Goal: Find specific page/section: Find specific page/section

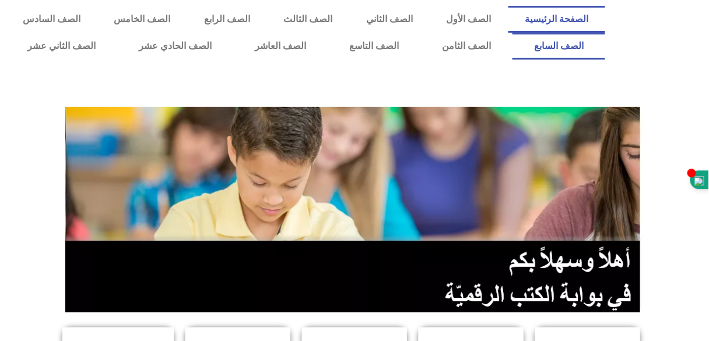
click at [513, 33] on link "الصف السابع" at bounding box center [559, 46] width 93 height 27
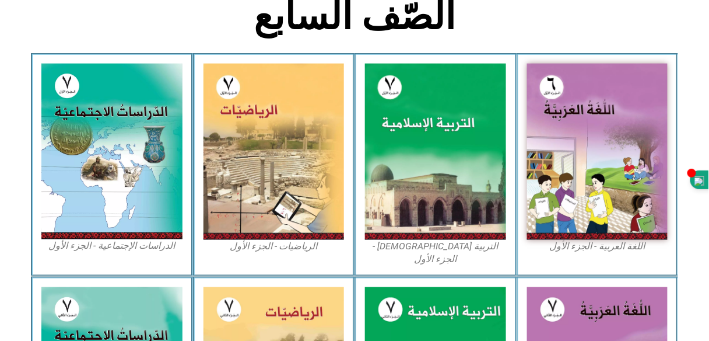
scroll to position [314, 0]
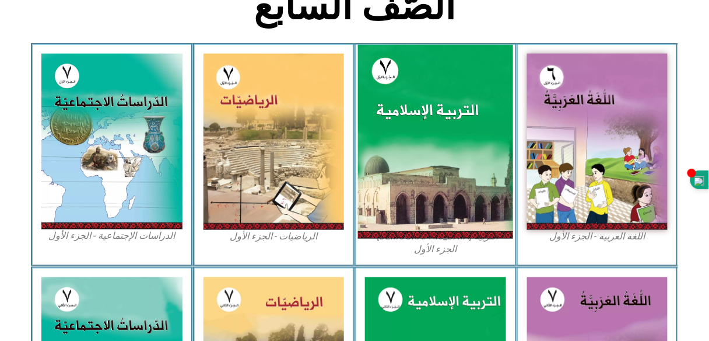
click at [456, 156] on img at bounding box center [435, 142] width 155 height 194
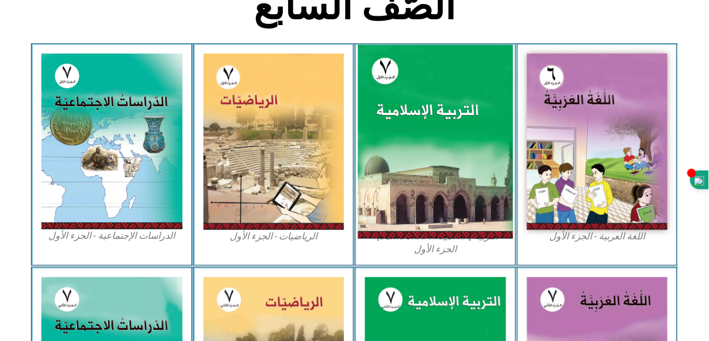
click at [411, 155] on img at bounding box center [435, 142] width 155 height 194
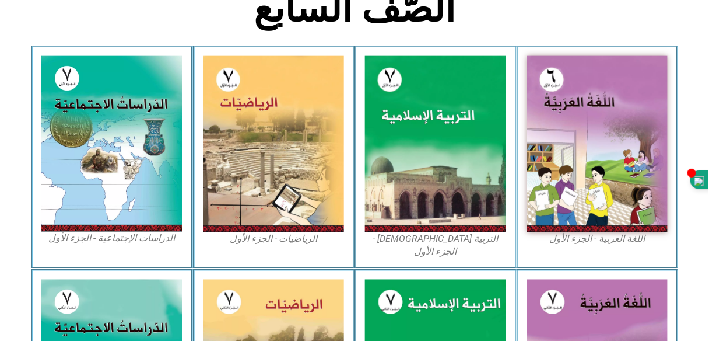
scroll to position [343, 0]
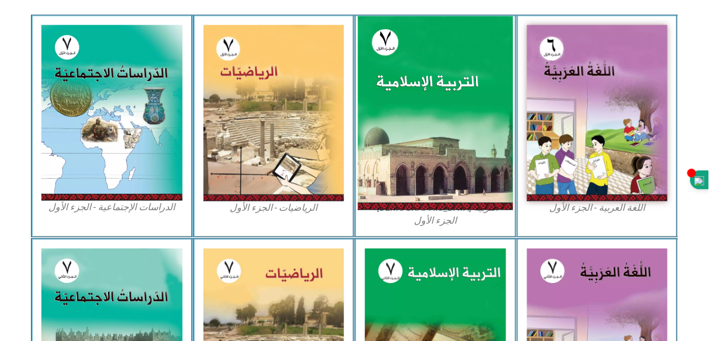
click at [407, 159] on img at bounding box center [435, 113] width 155 height 194
